Goal: Information Seeking & Learning: Learn about a topic

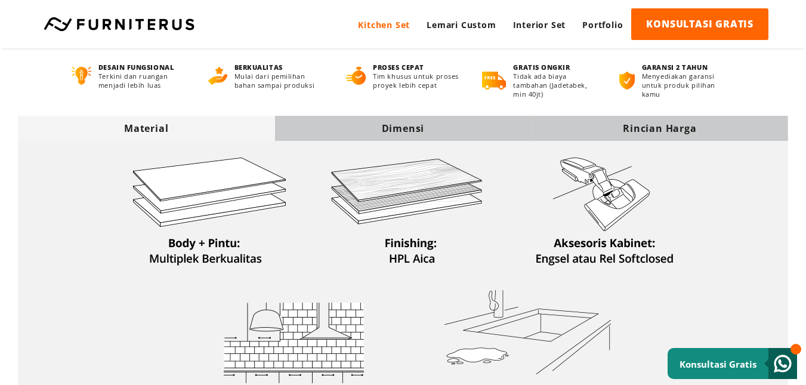
scroll to position [298, 0]
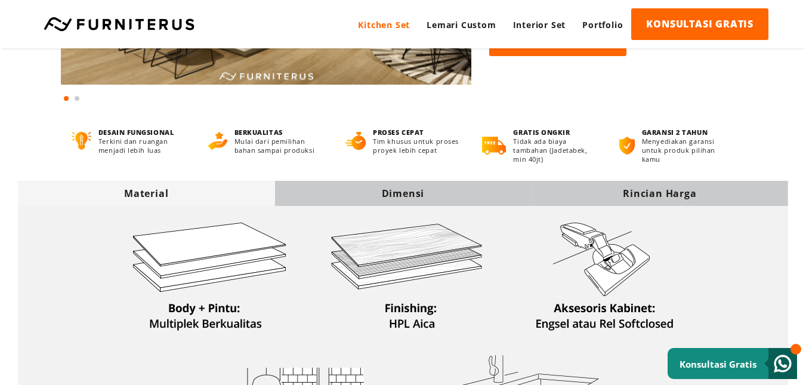
click at [382, 196] on div "Dimensi" at bounding box center [402, 193] width 256 height 13
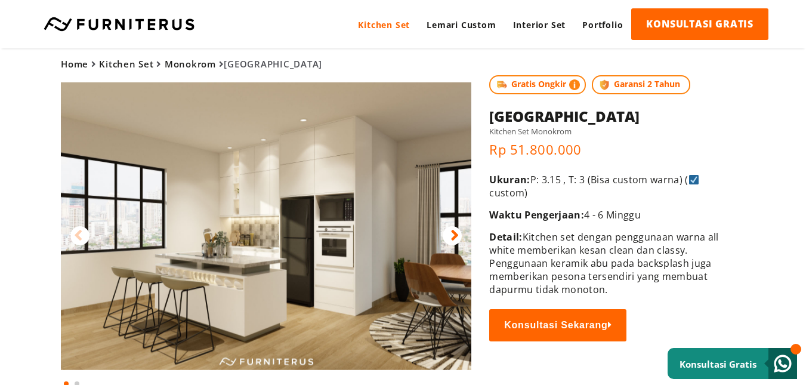
scroll to position [0, 0]
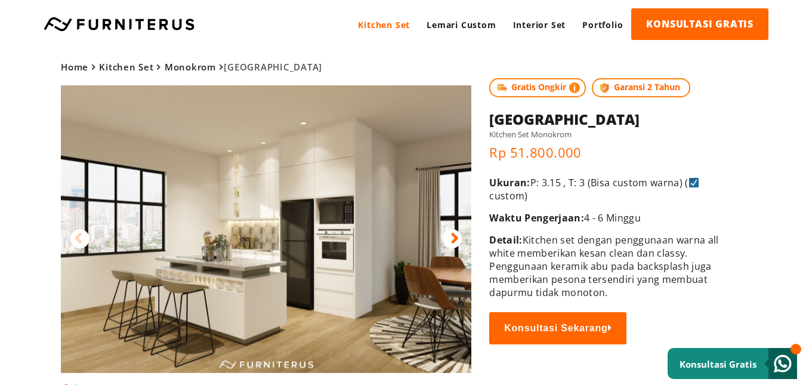
click at [462, 232] on img at bounding box center [266, 228] width 410 height 287
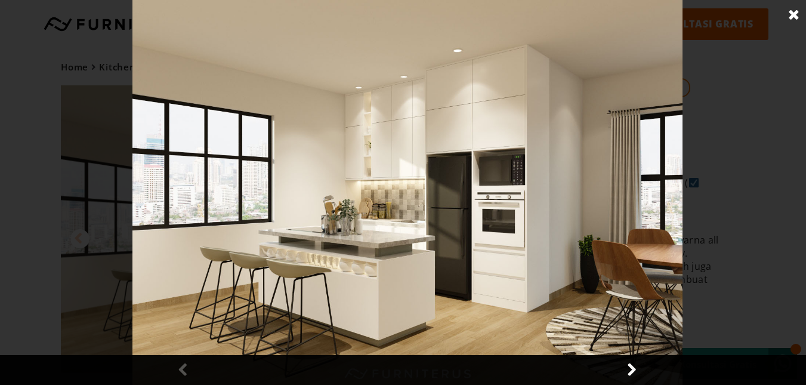
click at [637, 375] on link at bounding box center [631, 370] width 30 height 30
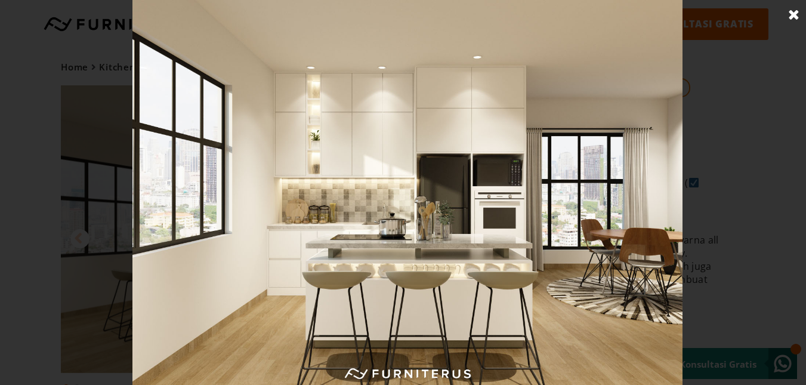
click at [61, 234] on div at bounding box center [407, 192] width 815 height 385
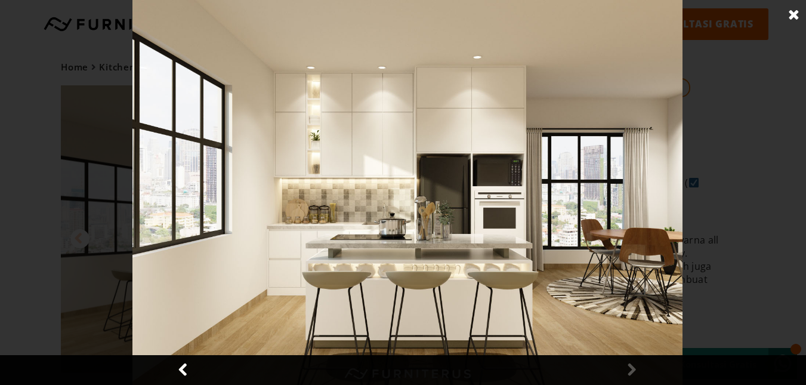
click at [185, 372] on link at bounding box center [184, 370] width 30 height 30
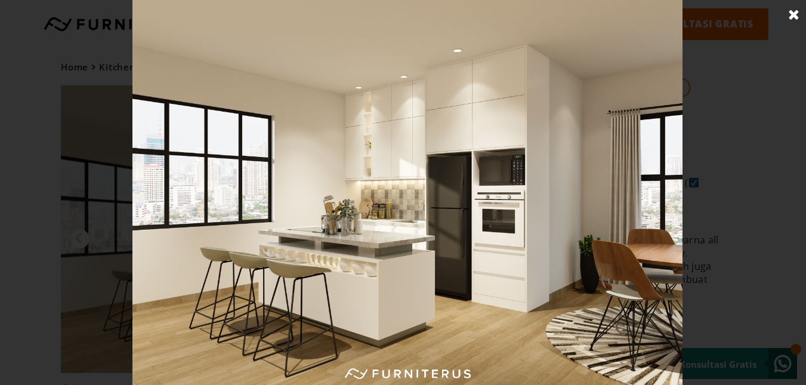
click at [105, 151] on div at bounding box center [407, 192] width 815 height 385
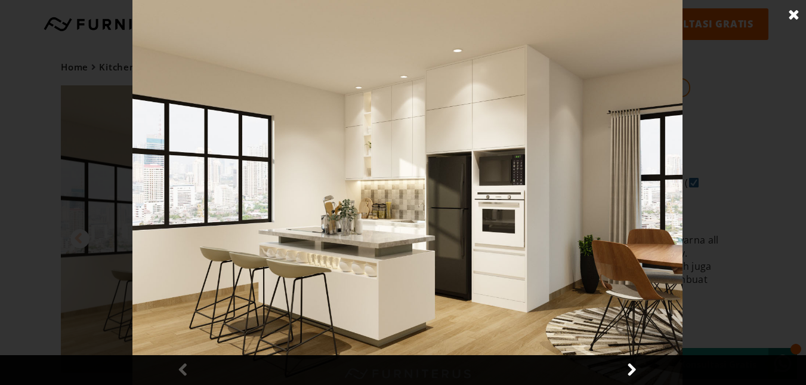
click at [629, 374] on link at bounding box center [631, 370] width 30 height 30
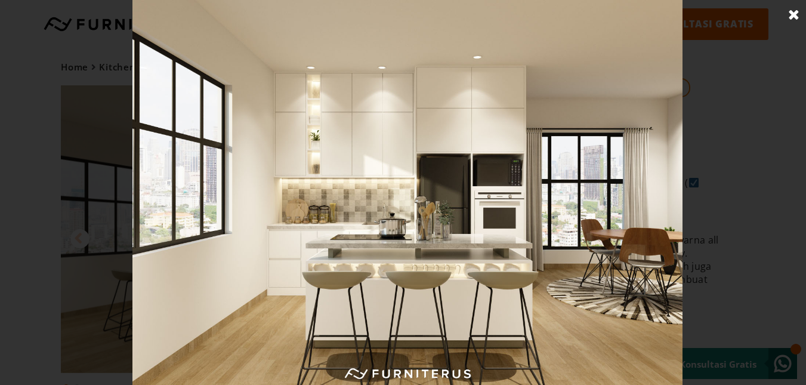
click at [640, 330] on img at bounding box center [406, 192] width 549 height 385
click at [268, 250] on img at bounding box center [406, 192] width 549 height 385
click at [623, 208] on img at bounding box center [406, 192] width 549 height 385
click at [668, 230] on img at bounding box center [406, 192] width 549 height 385
click at [349, 359] on img at bounding box center [406, 192] width 549 height 385
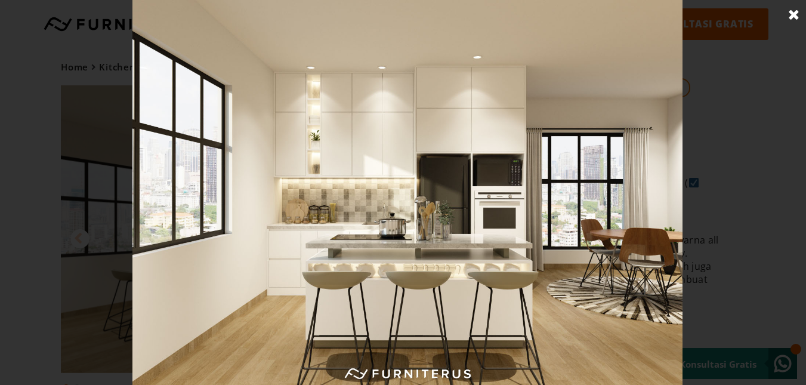
click at [516, 261] on img at bounding box center [406, 192] width 549 height 385
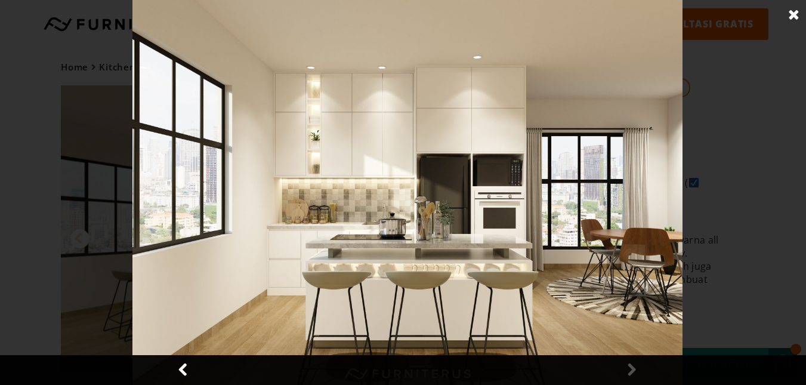
click at [188, 370] on link at bounding box center [184, 370] width 30 height 30
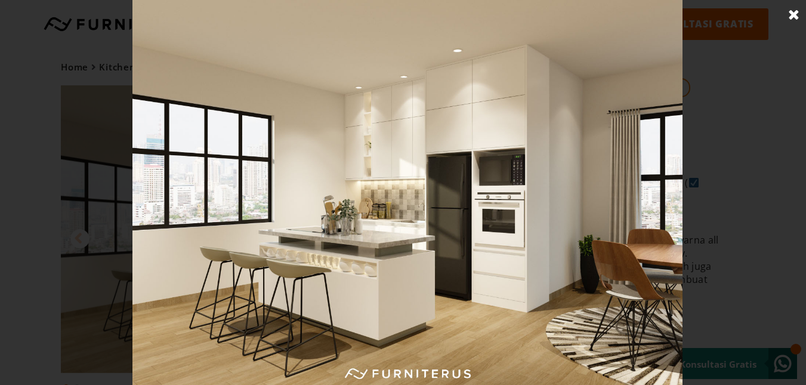
click at [520, 352] on img at bounding box center [406, 192] width 549 height 385
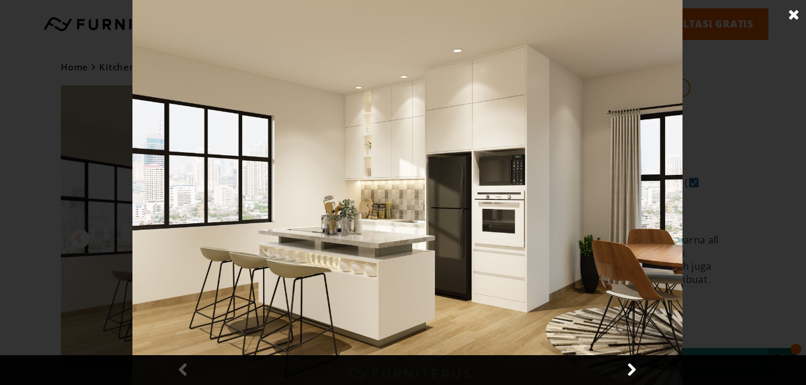
click at [625, 370] on link at bounding box center [631, 370] width 30 height 30
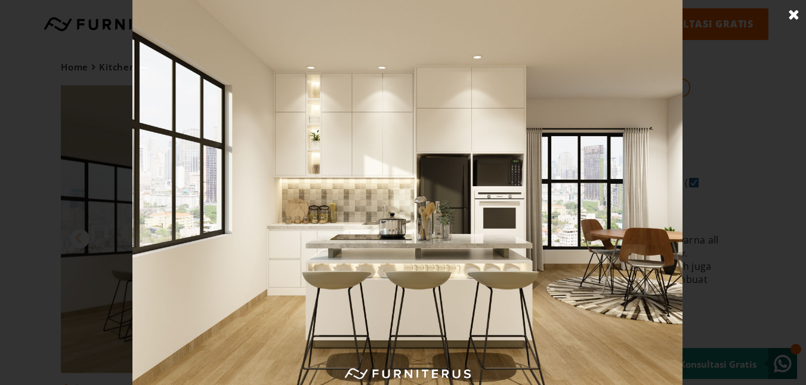
drag, startPoint x: 51, startPoint y: 38, endPoint x: 487, endPoint y: 159, distance: 452.3
click at [487, 159] on div at bounding box center [407, 192] width 815 height 385
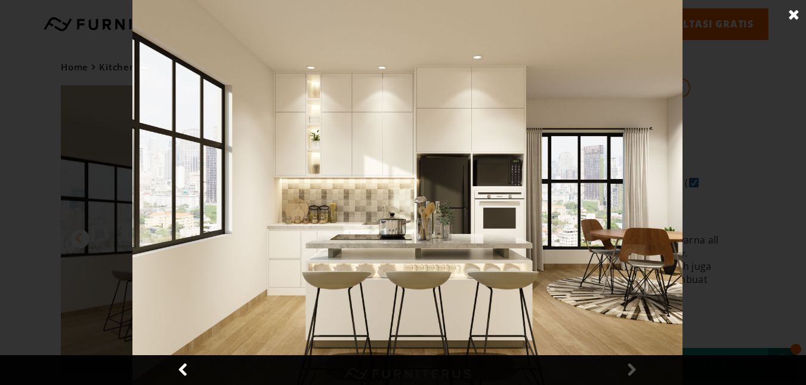
drag, startPoint x: 30, startPoint y: 48, endPoint x: 326, endPoint y: 138, distance: 309.2
drag, startPoint x: 326, startPoint y: 138, endPoint x: 73, endPoint y: 106, distance: 254.9
click at [73, 106] on div at bounding box center [407, 192] width 815 height 385
click at [794, 17] on link at bounding box center [794, 15] width 30 height 30
